Goal: Information Seeking & Learning: Understand process/instructions

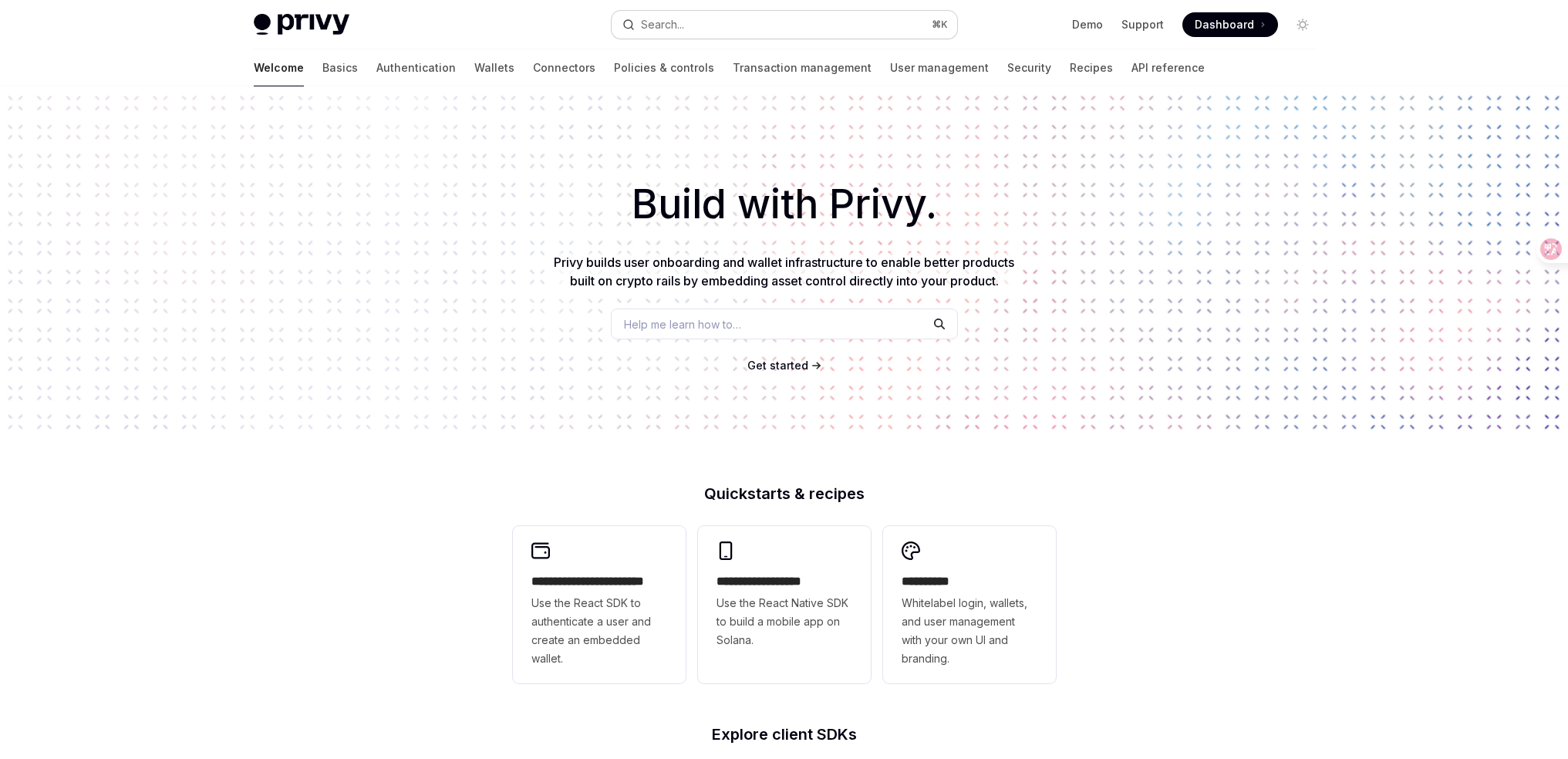
click at [714, 22] on button "Search... ⌘ K" at bounding box center [784, 24] width 346 height 27
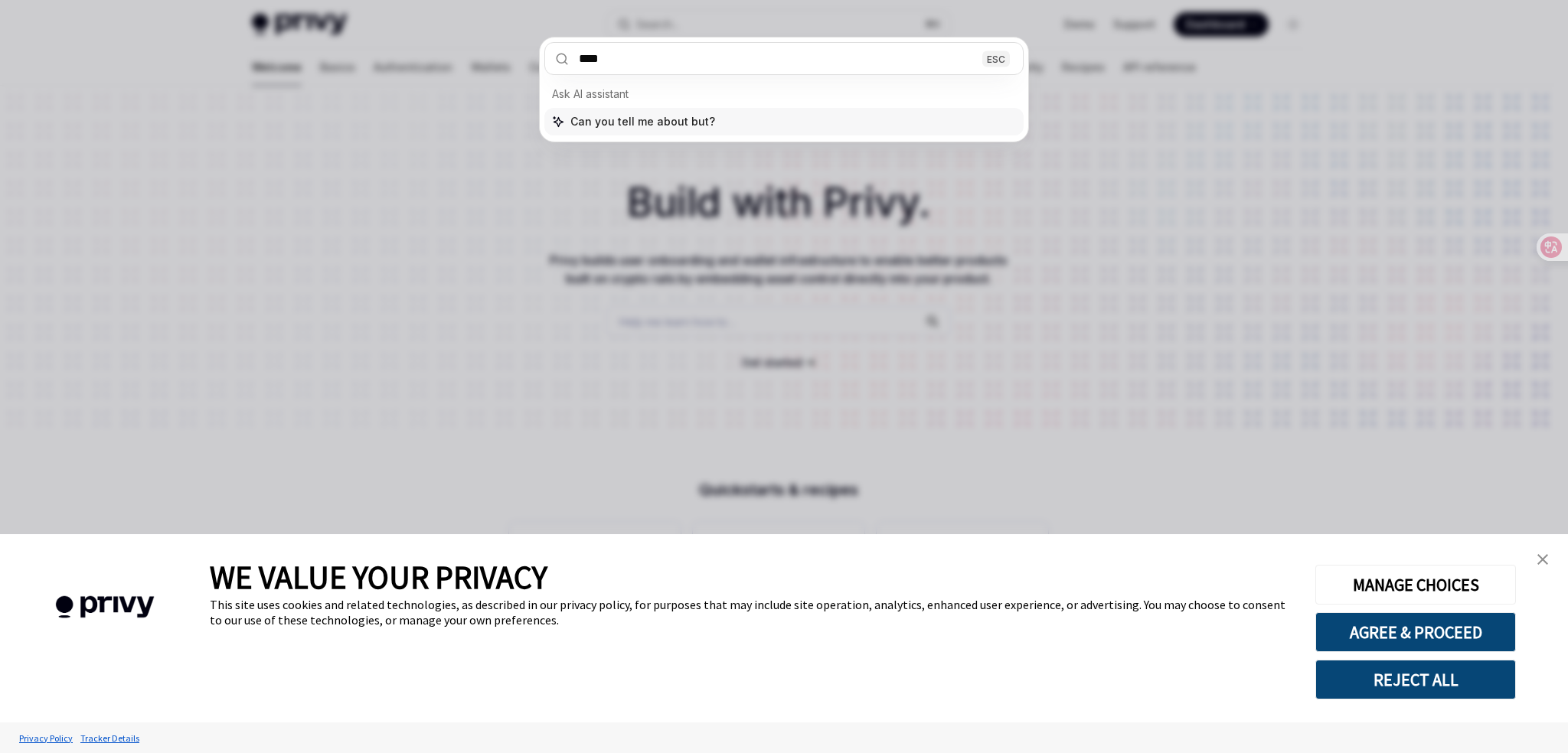
type input "*****"
type textarea "*"
type input "******"
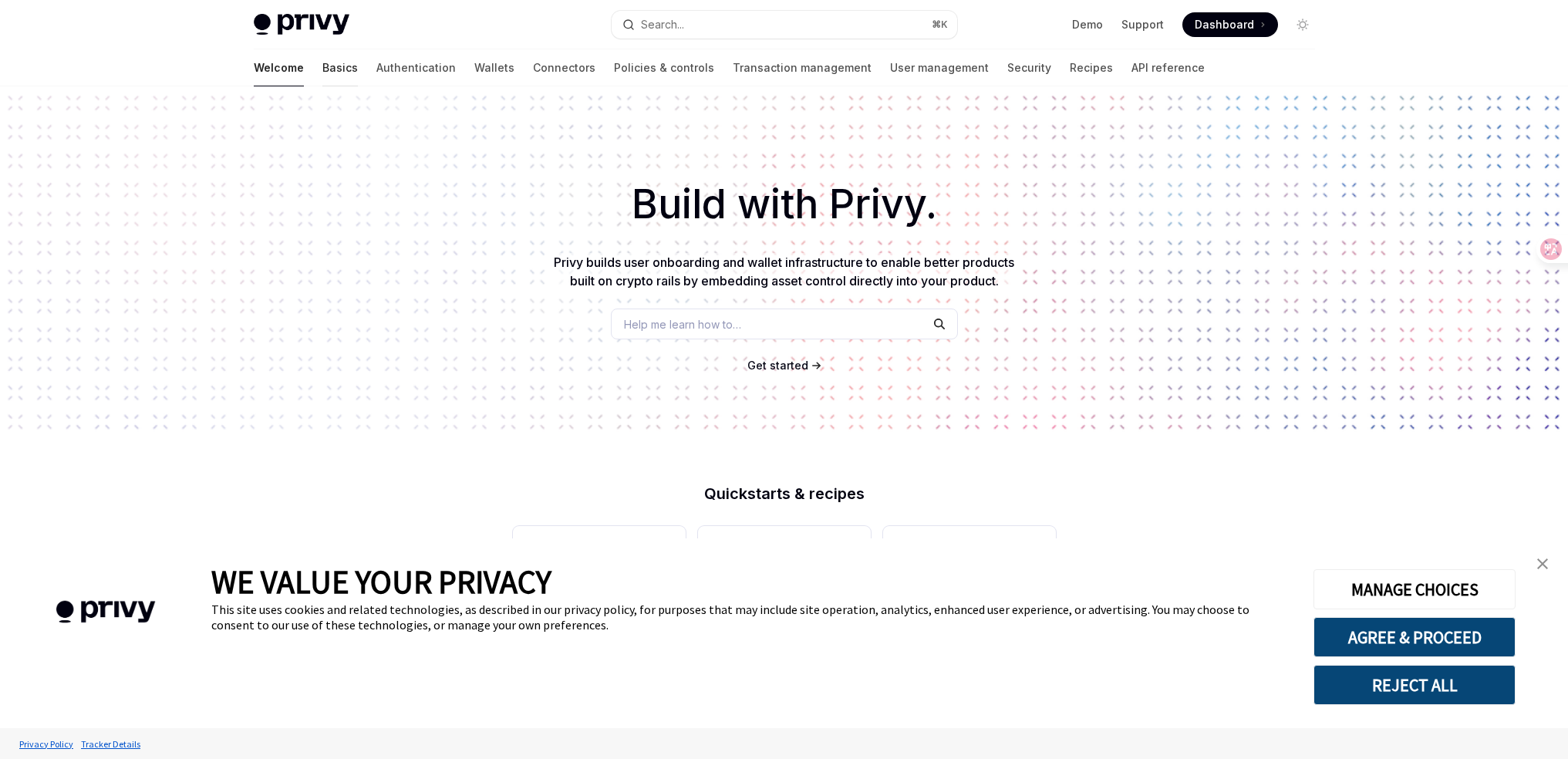
click at [322, 71] on link "Basics" at bounding box center [340, 67] width 36 height 37
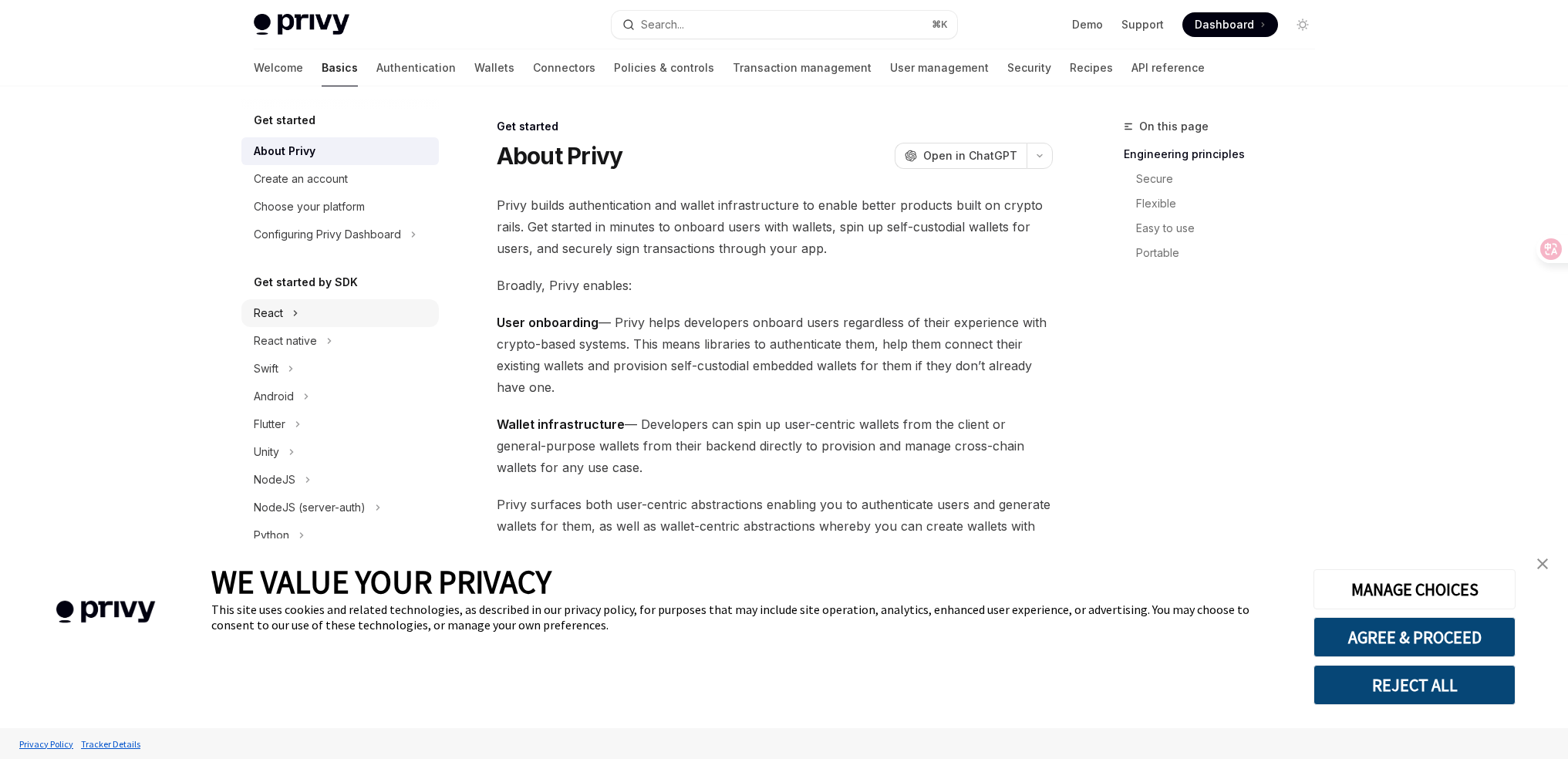
click at [283, 307] on button "React" at bounding box center [340, 312] width 197 height 27
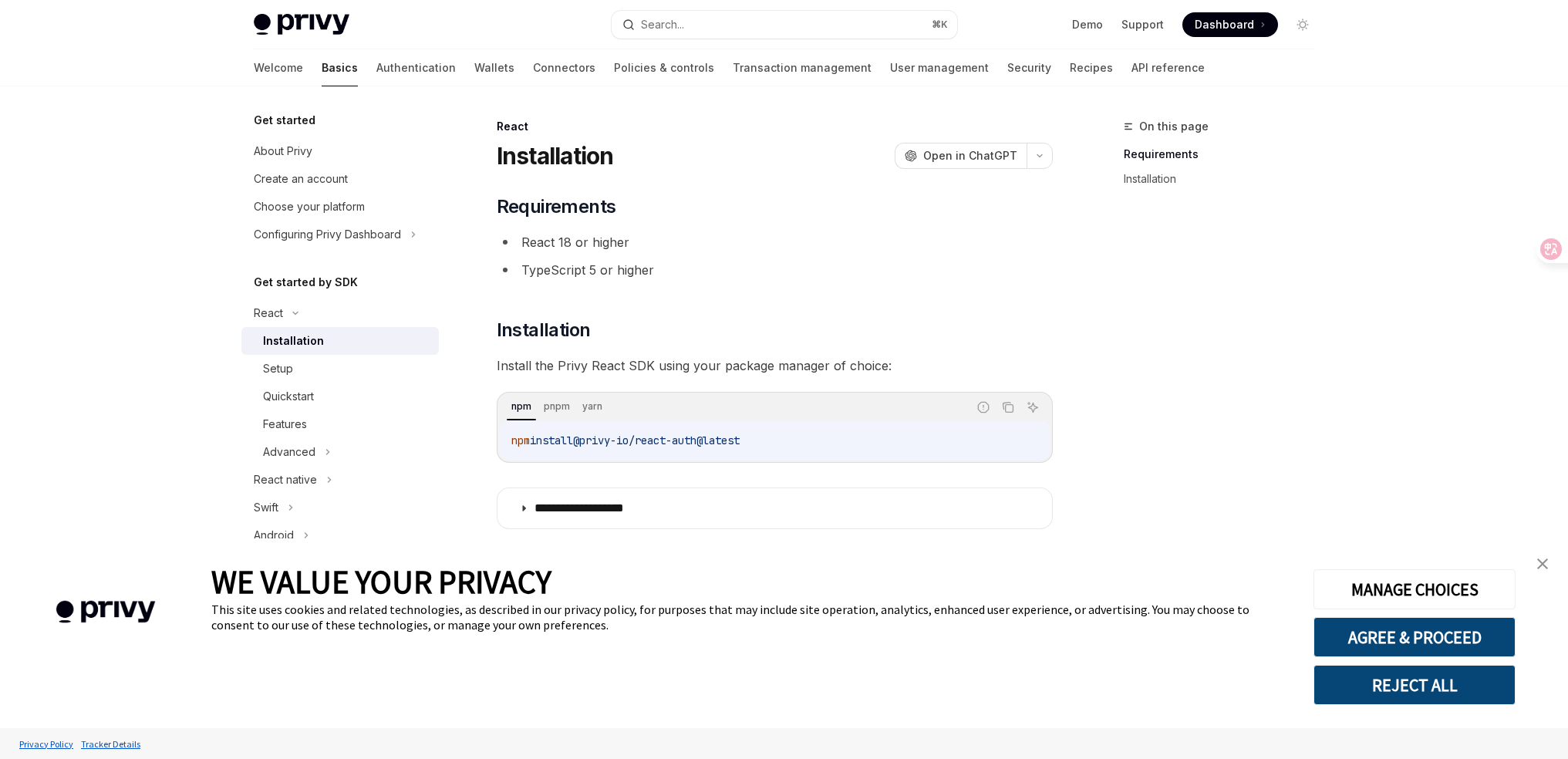
scroll to position [19, 0]
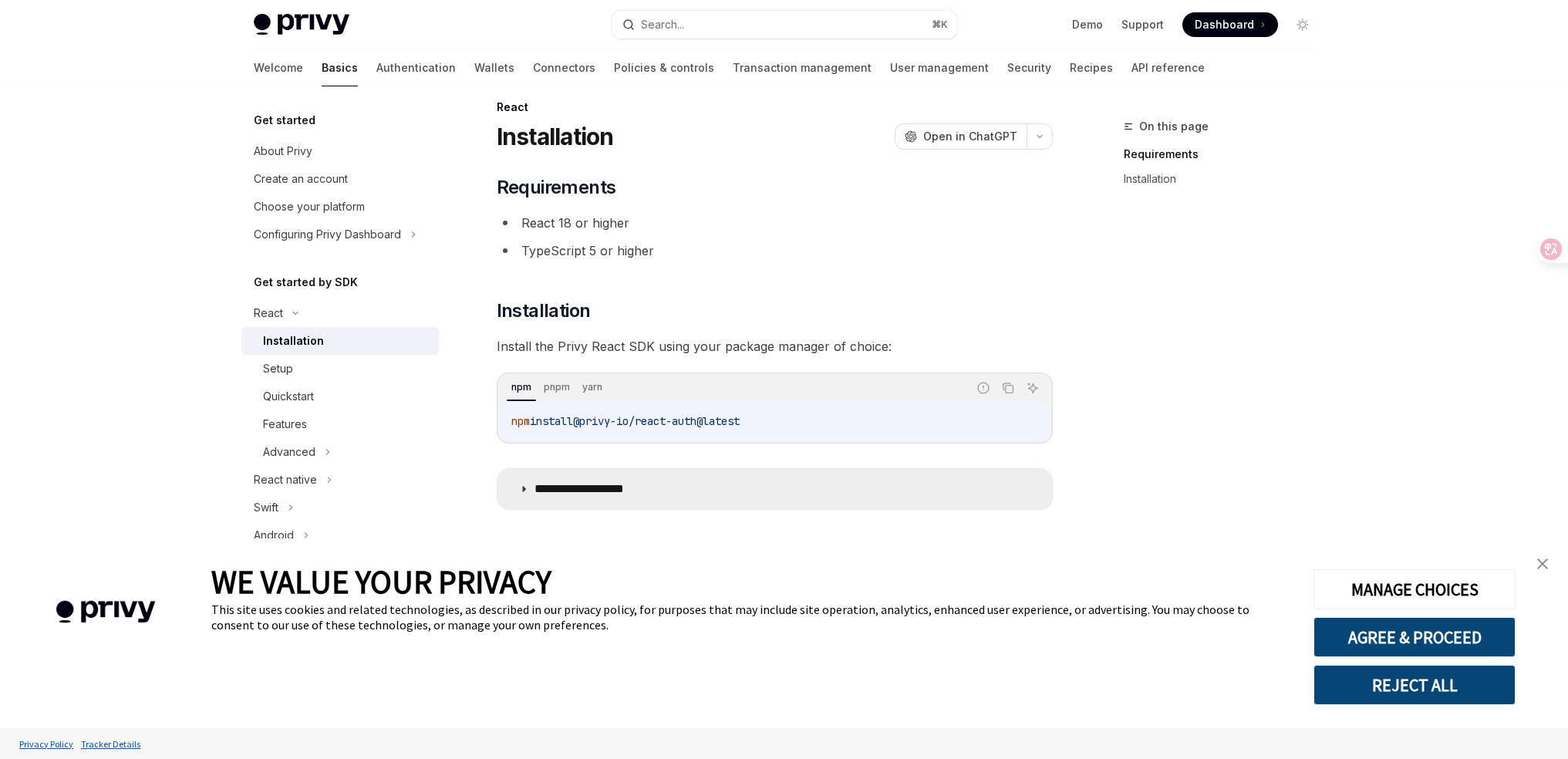
click at [636, 479] on summary "**********" at bounding box center [774, 489] width 555 height 40
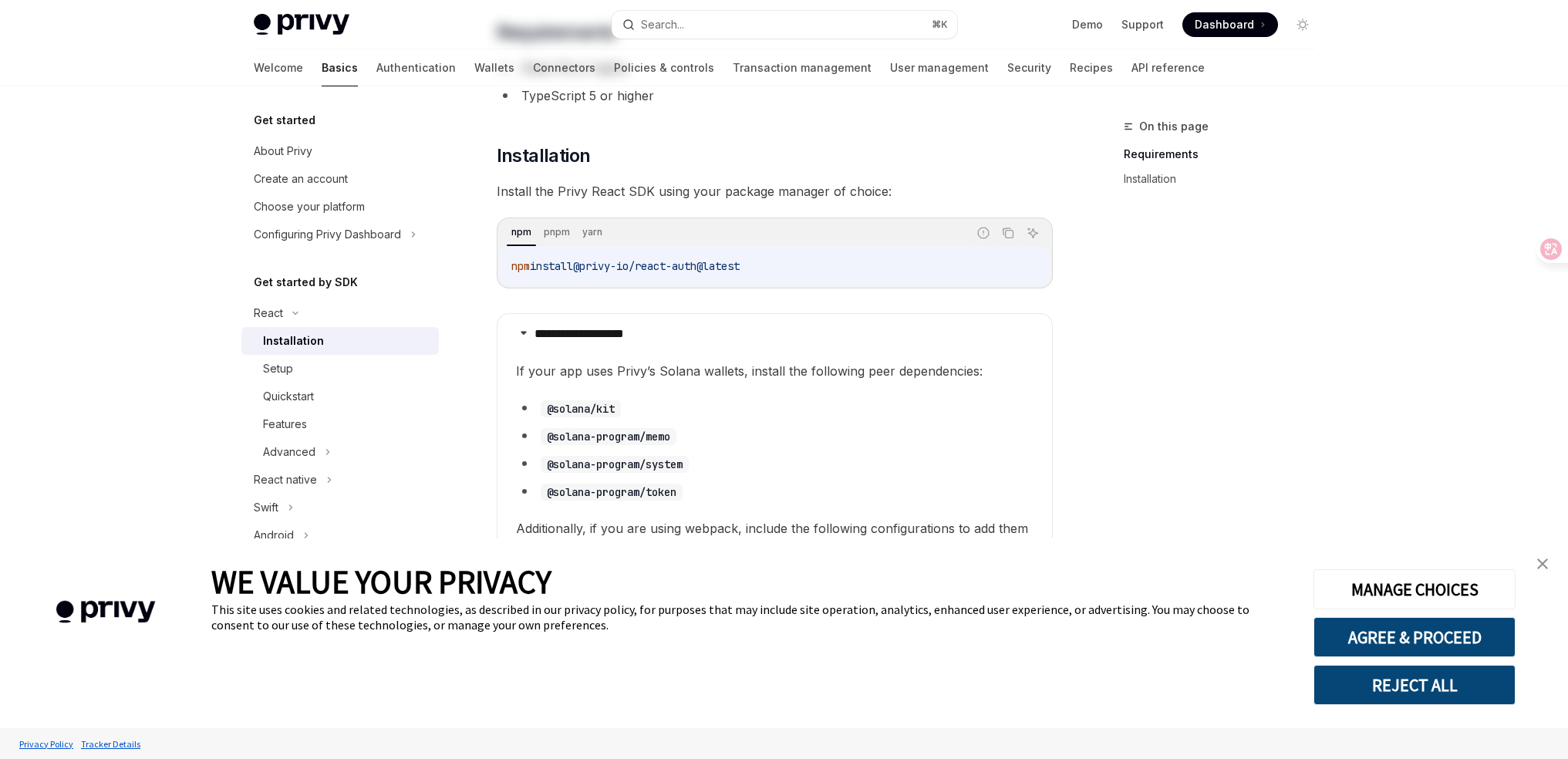
scroll to position [519, 0]
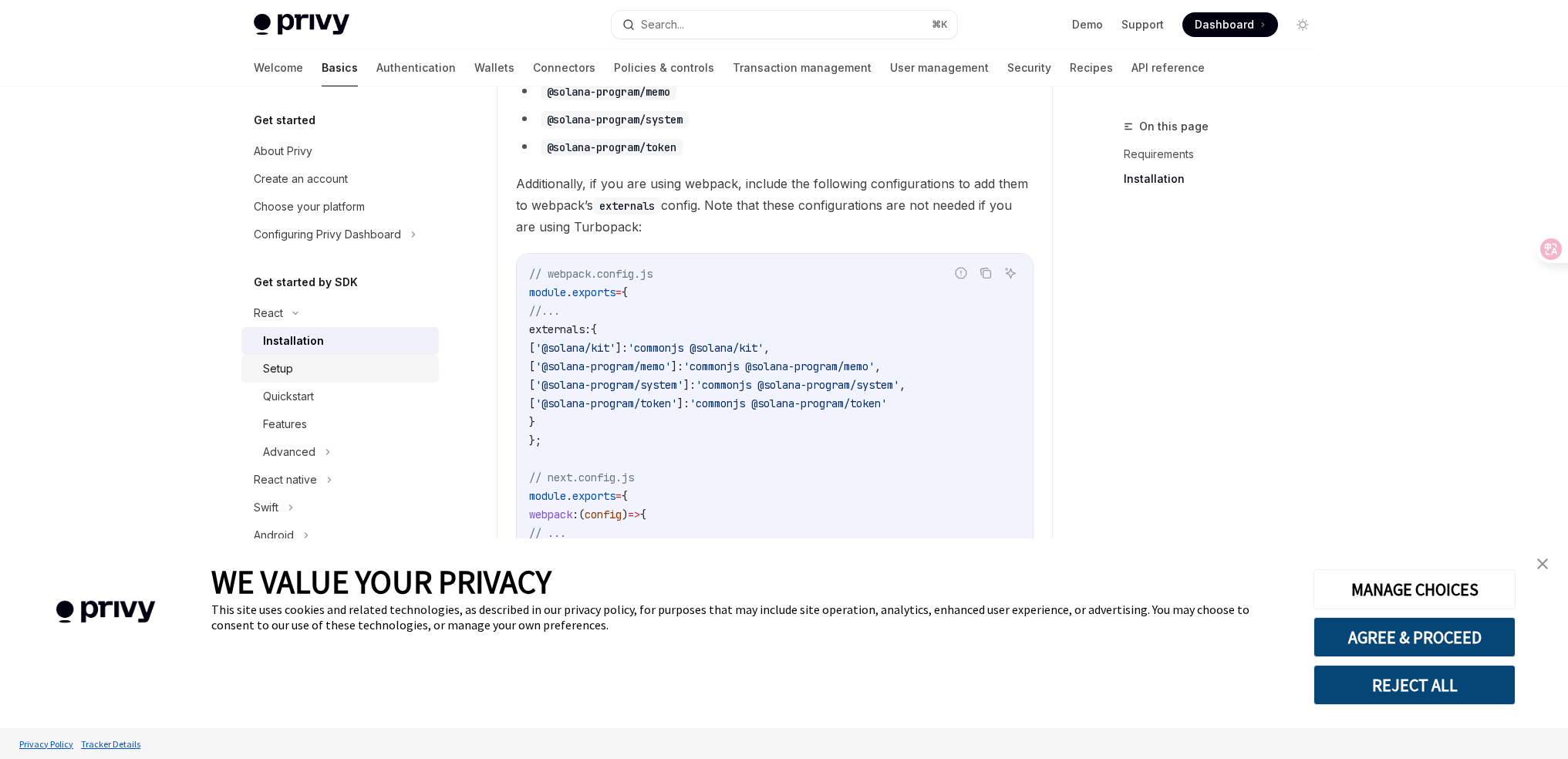
click at [305, 357] on link "Setup" at bounding box center [340, 368] width 197 height 27
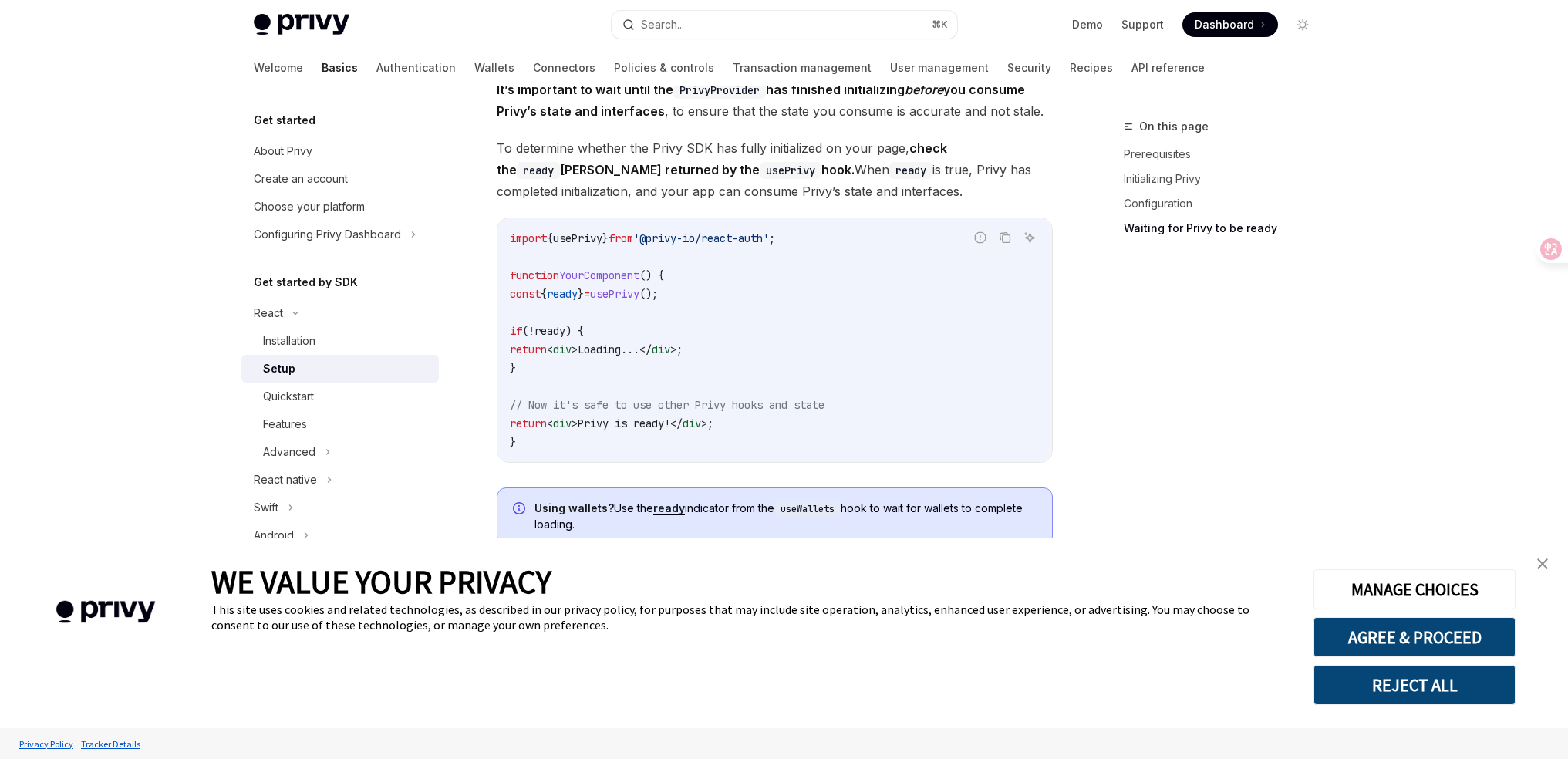
scroll to position [1915, 0]
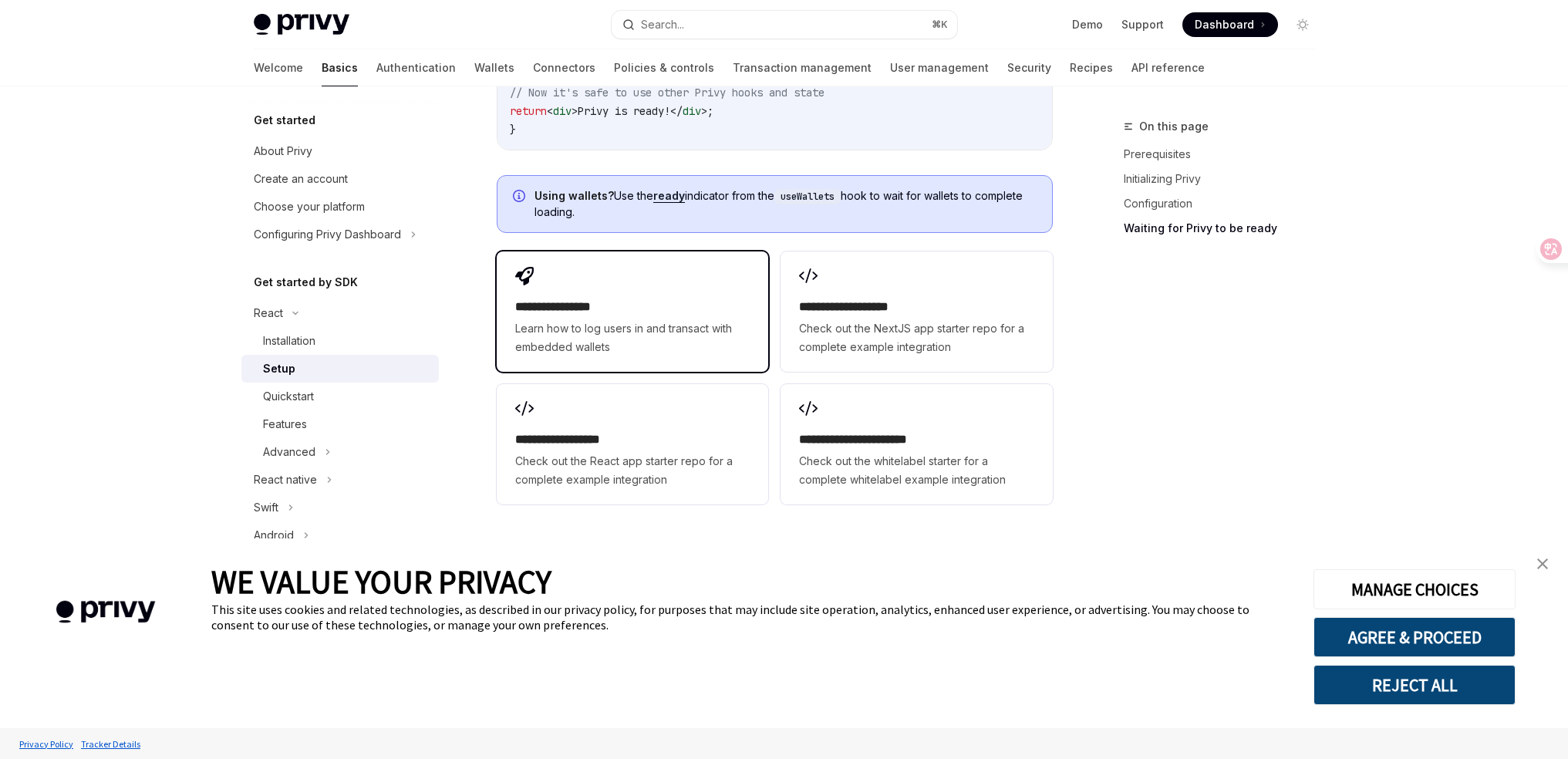
click at [580, 327] on span "Learn how to log users in and transact with embedded wallets" at bounding box center [633, 337] width 235 height 37
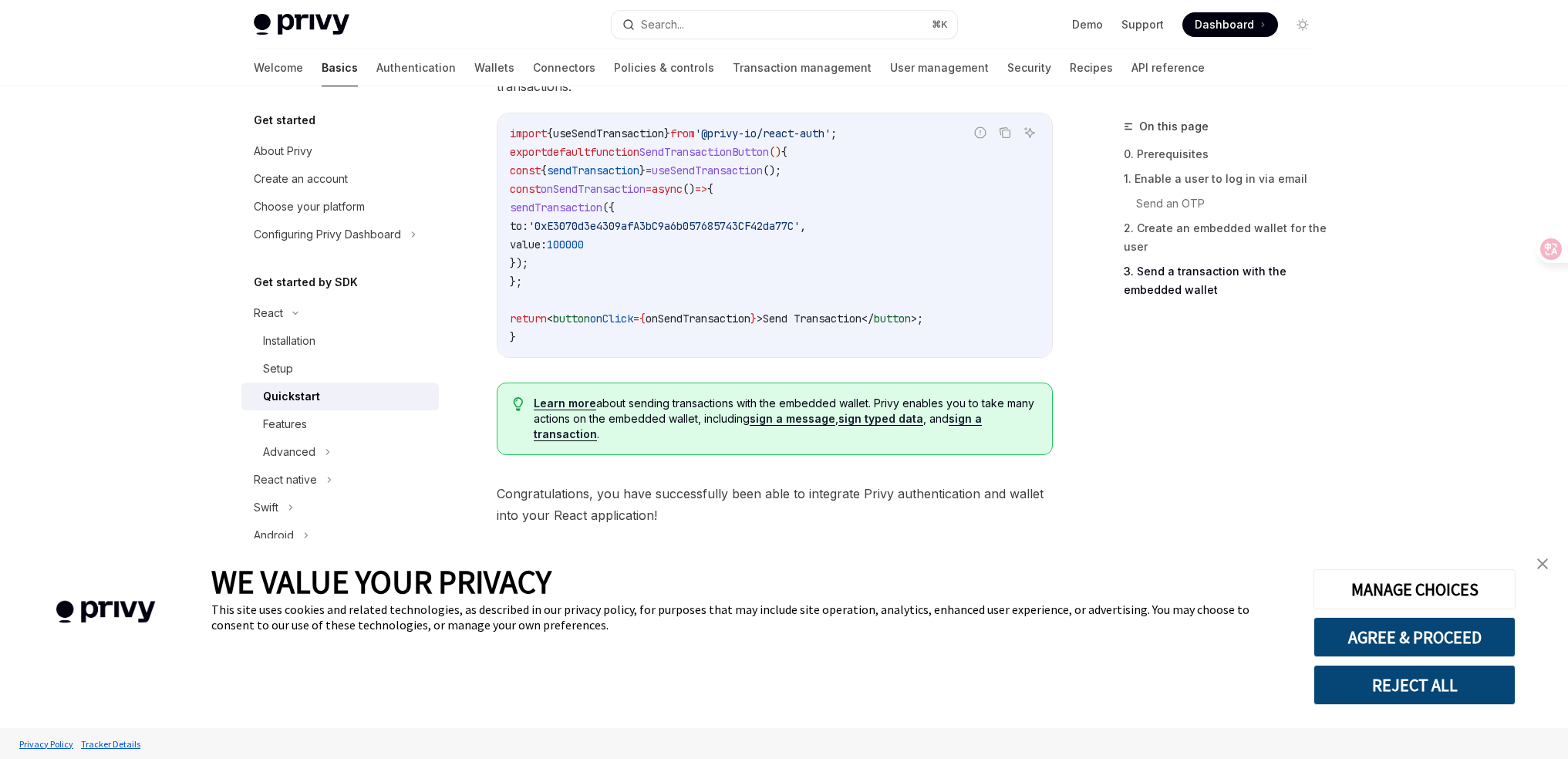
scroll to position [1504, 0]
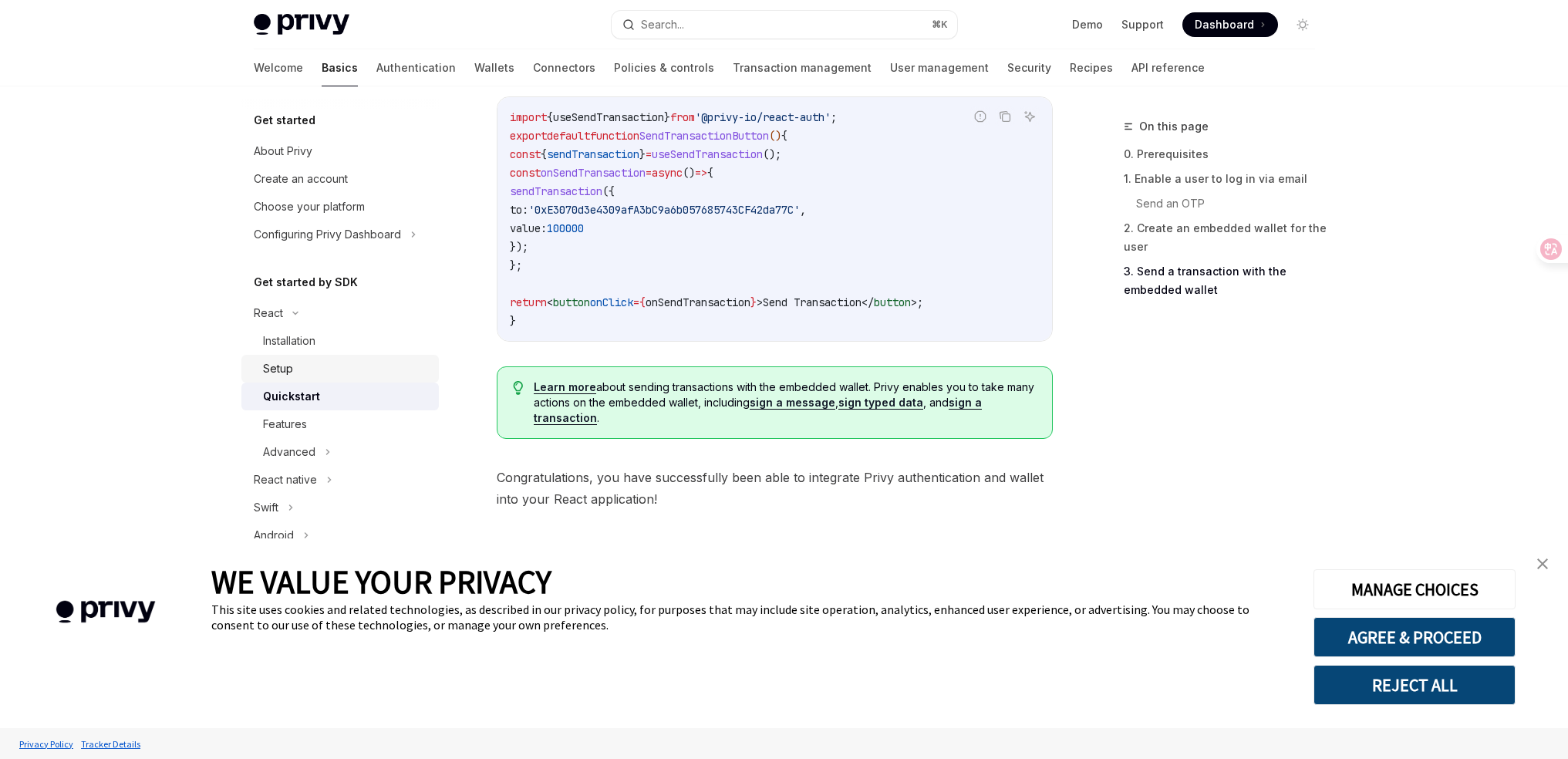
click at [315, 375] on div "Setup" at bounding box center [346, 369] width 167 height 18
type textarea "*"
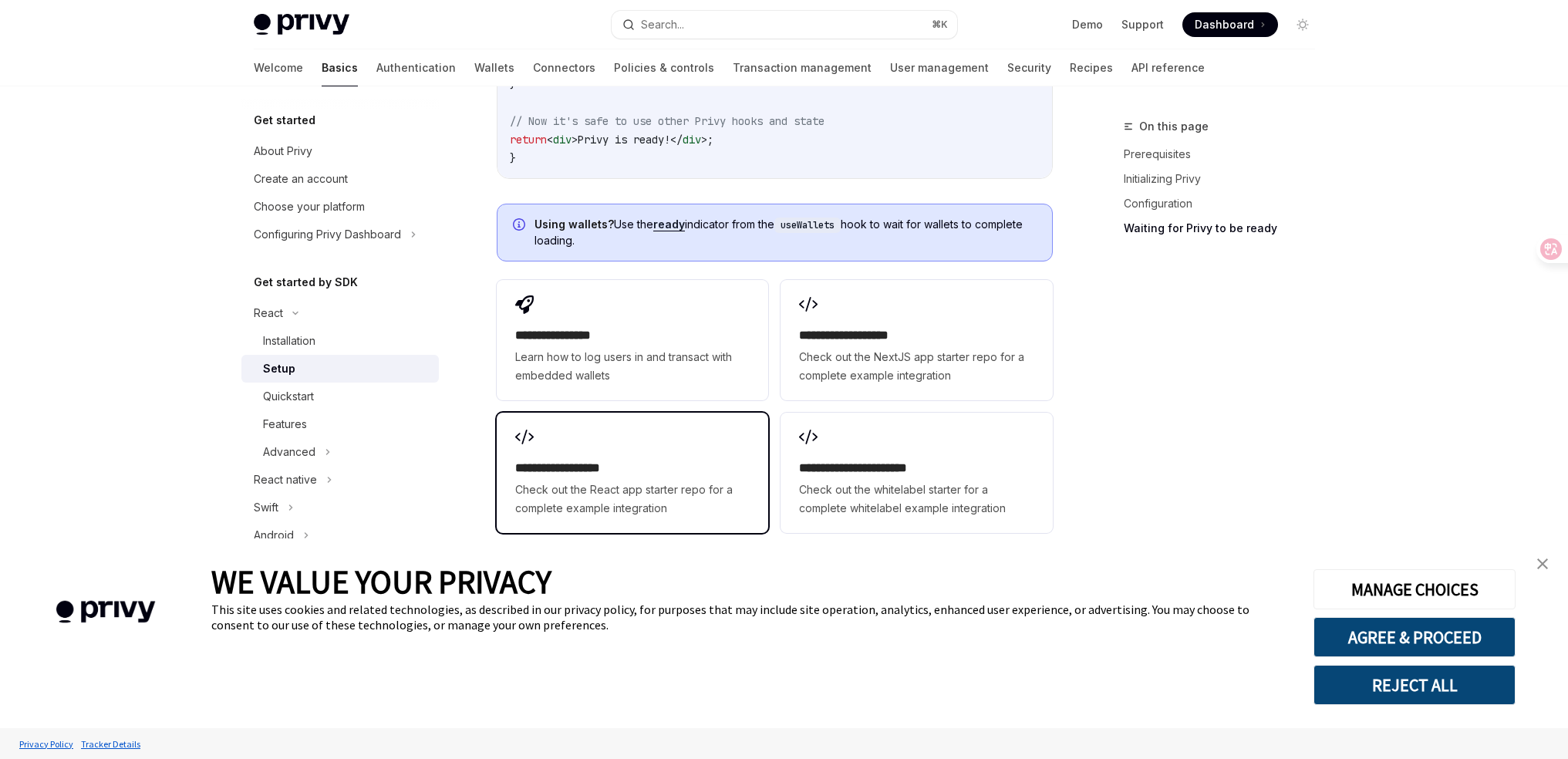
scroll to position [1915, 0]
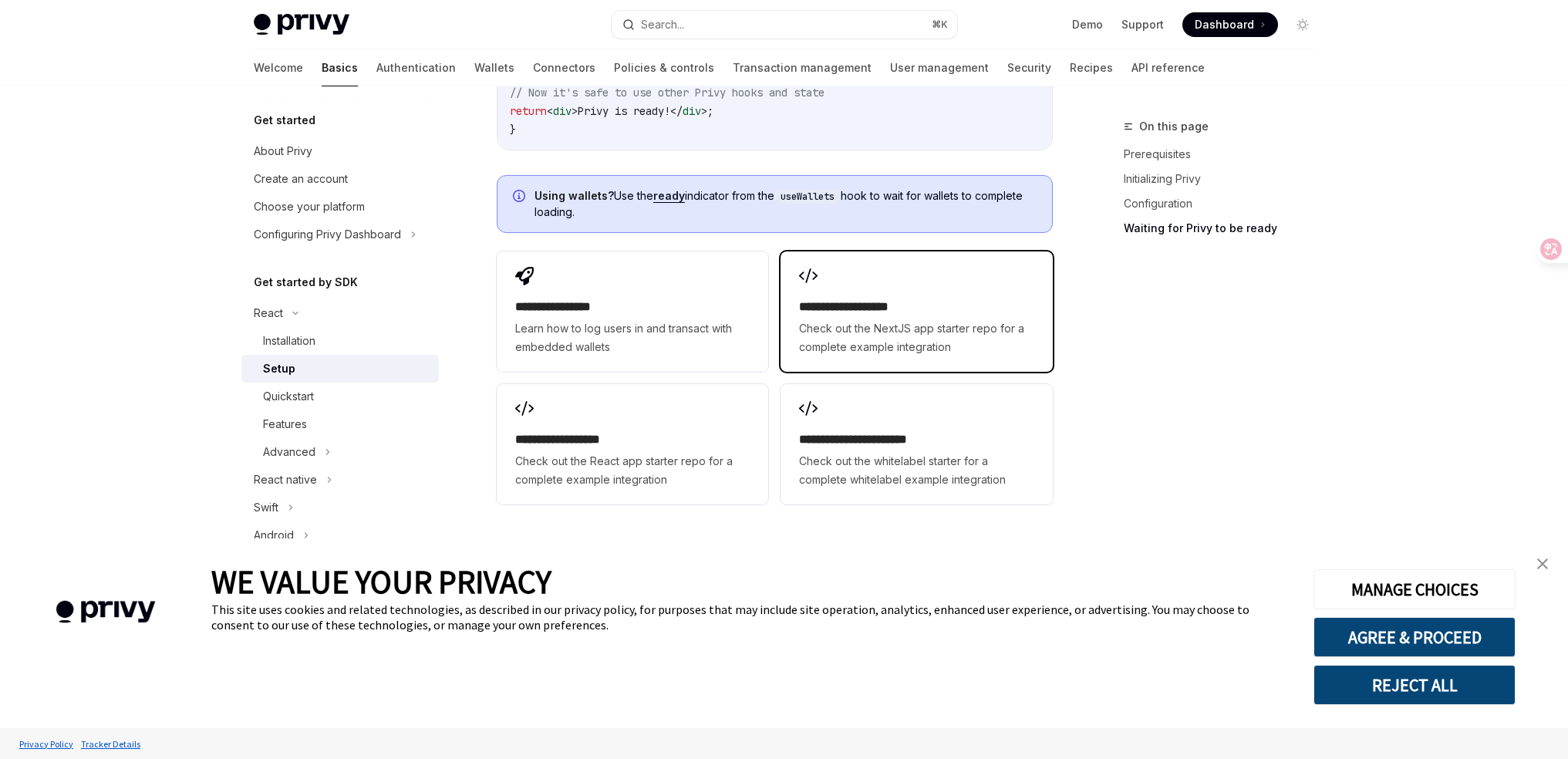
click at [912, 346] on span "Check out the NextJS app starter repo for a complete example integration" at bounding box center [916, 337] width 235 height 37
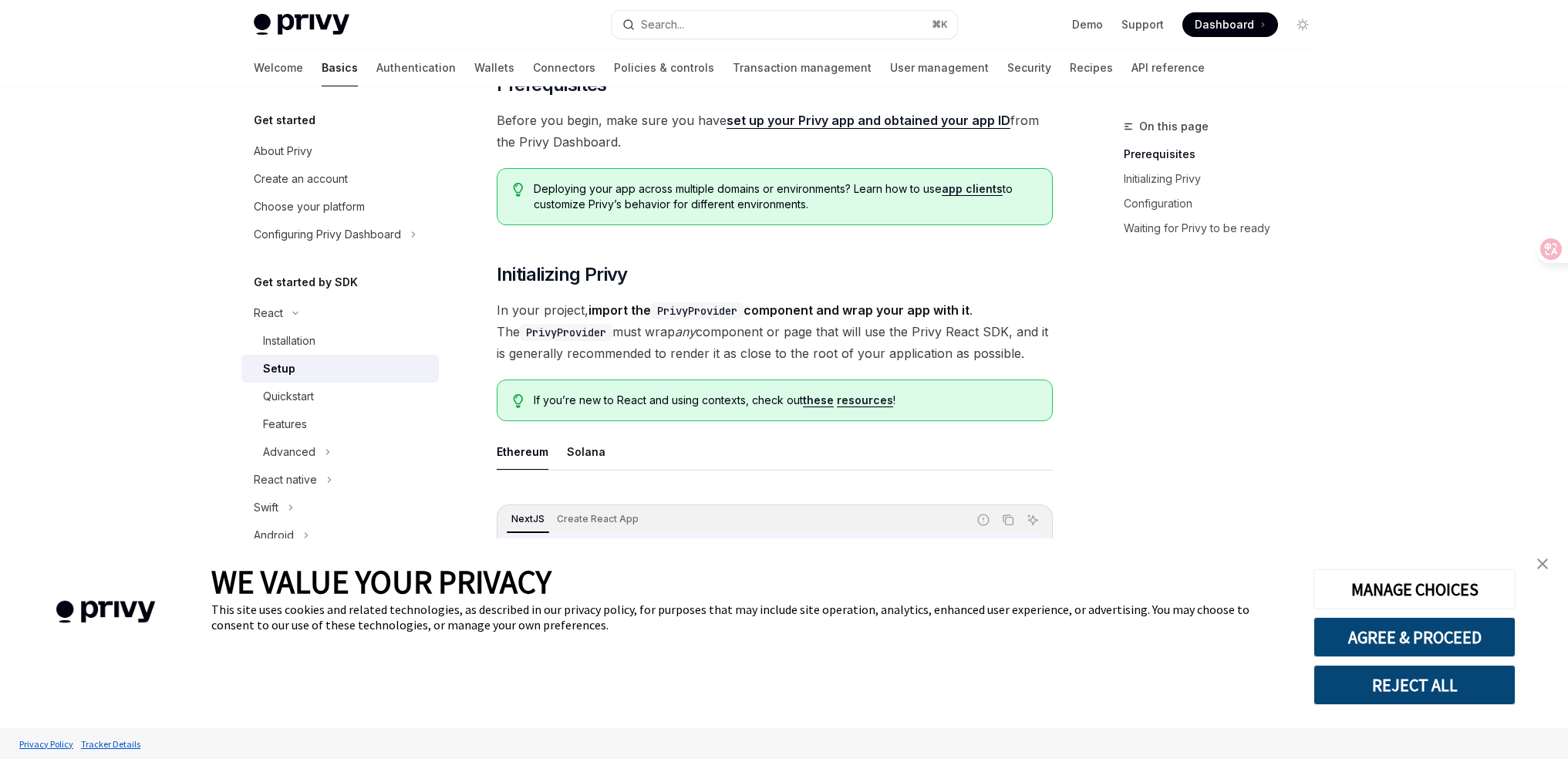
scroll to position [0, 0]
